Goal: Obtain resource: Download file/media

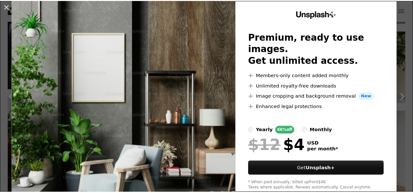
scroll to position [35, 0]
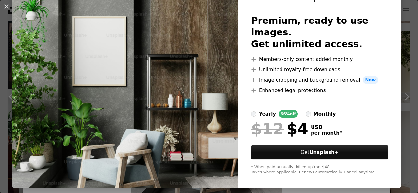
click at [305, 110] on label "monthly" at bounding box center [320, 114] width 30 height 8
click at [3, 4] on button "An X shape" at bounding box center [7, 7] width 8 height 8
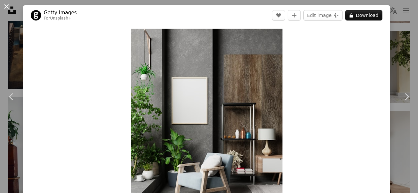
click at [8, 8] on button "An X shape" at bounding box center [7, 7] width 8 height 8
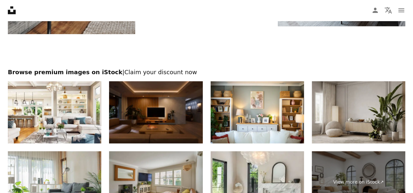
scroll to position [2023, 0]
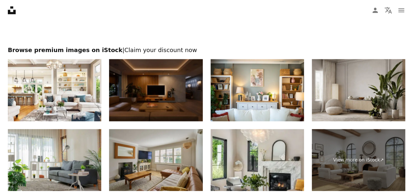
click at [158, 91] on img at bounding box center [155, 90] width 93 height 62
drag, startPoint x: 162, startPoint y: 90, endPoint x: 290, endPoint y: 44, distance: 136.3
click at [290, 44] on div at bounding box center [206, 29] width 413 height 34
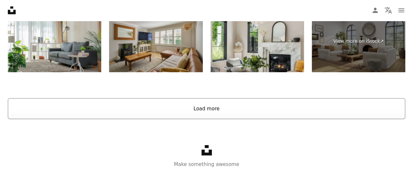
click at [214, 102] on button "Load more" at bounding box center [206, 109] width 397 height 21
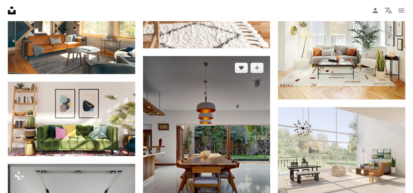
scroll to position [4230, 0]
